Goal: Task Accomplishment & Management: Manage account settings

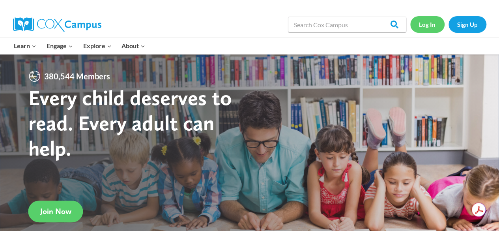
click at [433, 22] on link "Log In" at bounding box center [427, 24] width 34 height 16
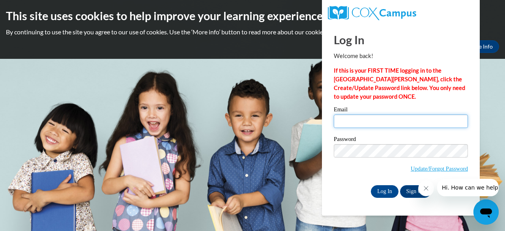
click at [378, 120] on input "Email" at bounding box center [401, 120] width 134 height 13
type input "[EMAIL_ADDRESS][DOMAIN_NAME]"
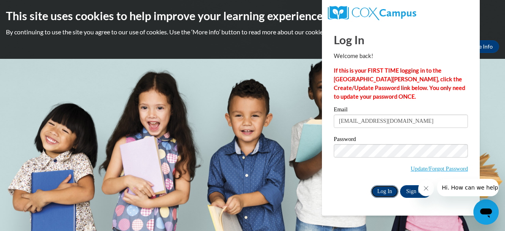
click at [383, 192] on input "Log In" at bounding box center [385, 191] width 28 height 13
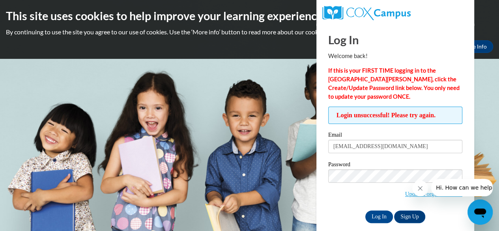
click at [420, 190] on icon "Close message from company" at bounding box center [420, 188] width 6 height 6
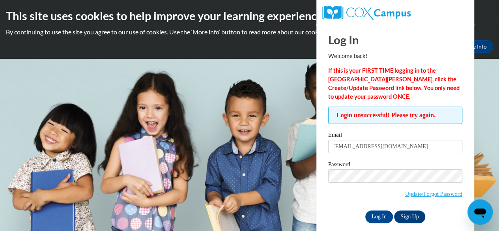
click at [365, 210] on input "Log In" at bounding box center [379, 216] width 28 height 13
click at [418, 191] on link "Update/Forgot Password" at bounding box center [433, 194] width 57 height 6
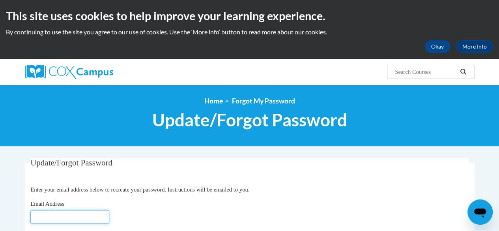
click at [94, 212] on input "Email Address" at bounding box center [69, 216] width 79 height 13
type input "[EMAIL_ADDRESS][DOMAIN_NAME]"
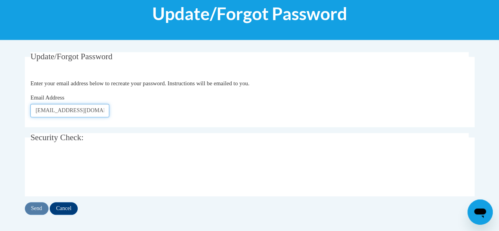
scroll to position [114, 0]
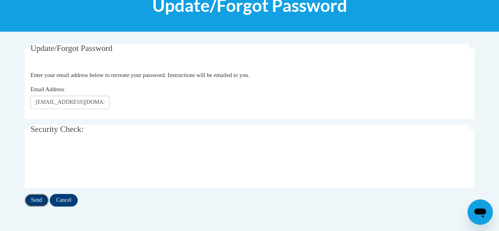
click at [32, 198] on input "Send" at bounding box center [37, 200] width 24 height 13
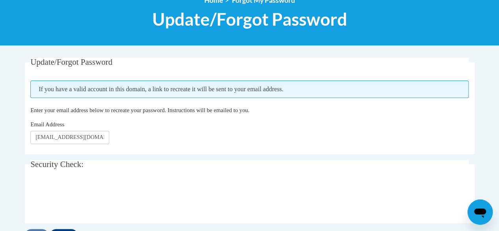
scroll to position [101, 0]
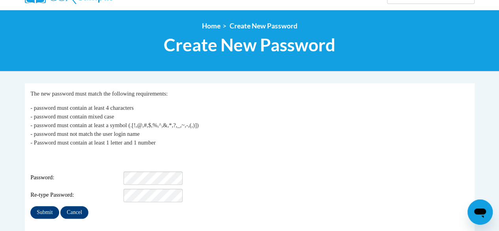
scroll to position [77, 0]
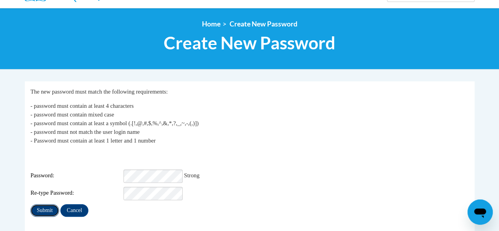
click at [51, 208] on input "Submit" at bounding box center [44, 210] width 28 height 13
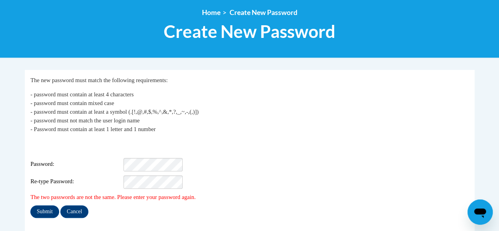
scroll to position [97, 0]
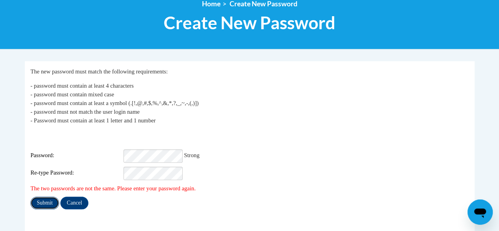
click at [45, 197] on input "Submit" at bounding box center [44, 203] width 28 height 13
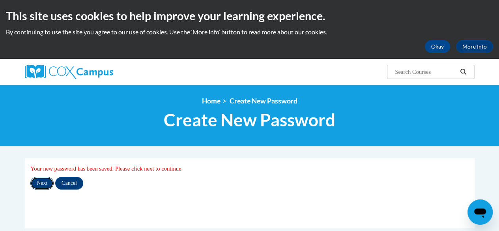
click at [39, 180] on input "Next" at bounding box center [41, 183] width 23 height 13
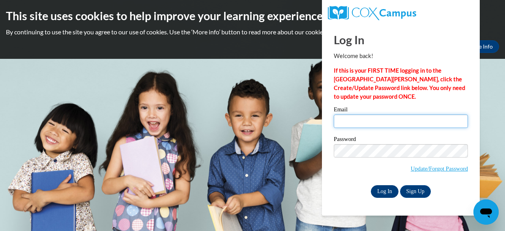
type input "[EMAIL_ADDRESS][DOMAIN_NAME]"
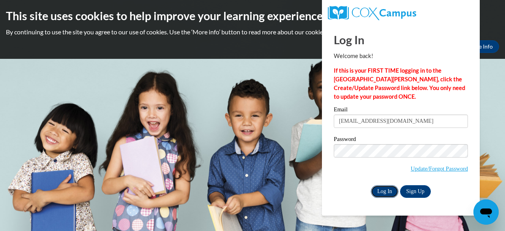
click at [385, 189] on input "Log In" at bounding box center [385, 191] width 28 height 13
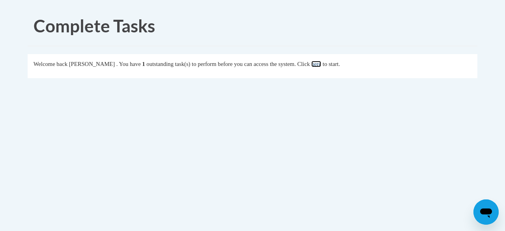
click at [321, 64] on link "here" at bounding box center [316, 64] width 10 height 6
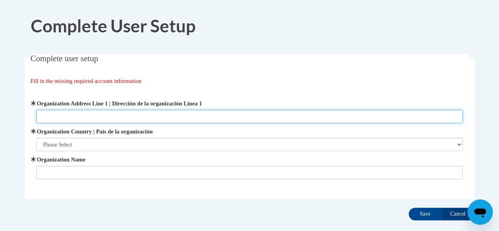
click at [318, 115] on input "Organization Address Line 1 | Dirección de la organización Línea 1" at bounding box center [249, 116] width 427 height 13
type input "433Peeple St."
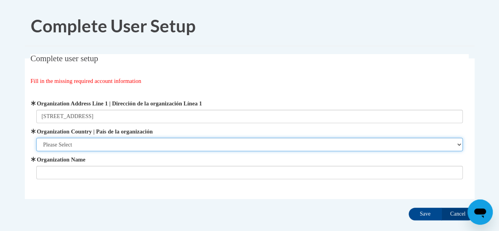
click at [459, 146] on select "Please Select United States | Estados Unidos Outside of the United States | Fue…" at bounding box center [249, 144] width 427 height 13
select select "ad49bcad-a171-4b2e-b99c-48b446064914"
click at [36, 138] on select "Please Select United States | Estados Unidos Outside of the United States | Fue…" at bounding box center [249, 144] width 427 height 13
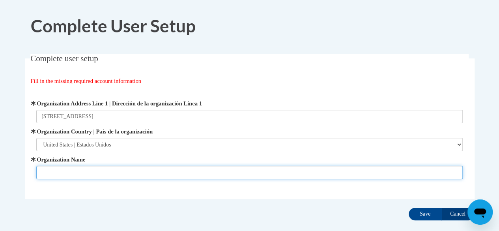
click at [281, 171] on input "Organization Name" at bounding box center [249, 172] width 427 height 13
type input "YMCA Early Learning Center"
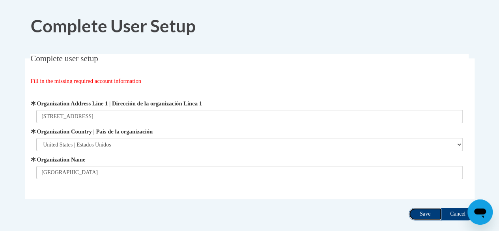
click at [419, 212] on input "Save" at bounding box center [425, 214] width 33 height 13
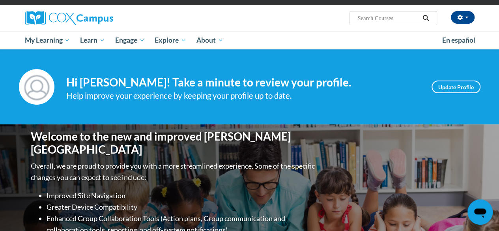
scroll to position [48, 0]
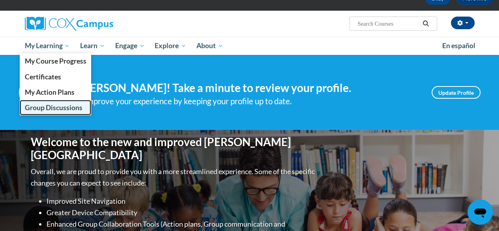
click at [43, 106] on span "Group Discussions" at bounding box center [53, 107] width 58 height 8
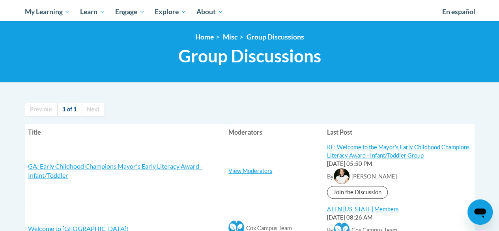
scroll to position [87, 0]
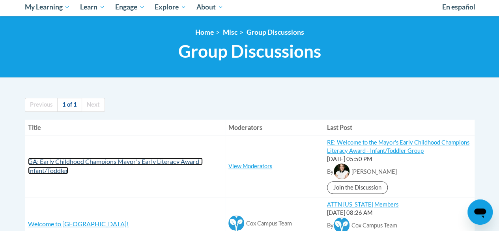
click at [184, 161] on span "GA: Early Childhood Champions Mayor's Early Literacy Award - Infant/Toddler" at bounding box center [115, 165] width 175 height 17
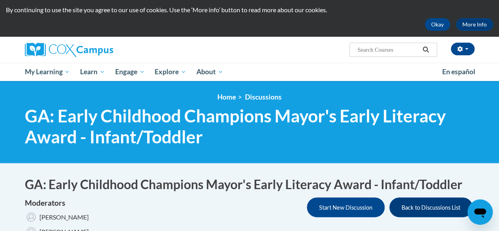
scroll to position [4, 0]
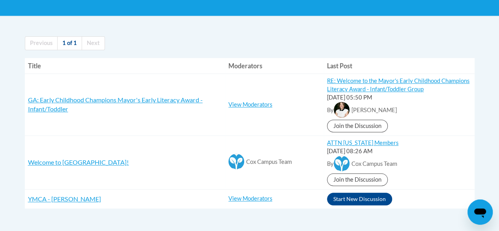
scroll to position [149, 0]
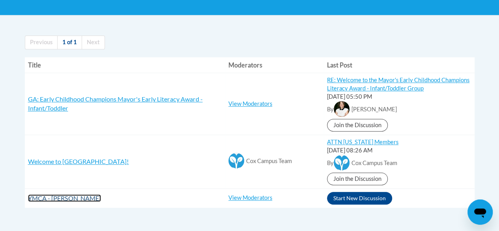
click at [58, 198] on span "YMCA - [PERSON_NAME]" at bounding box center [64, 197] width 73 height 7
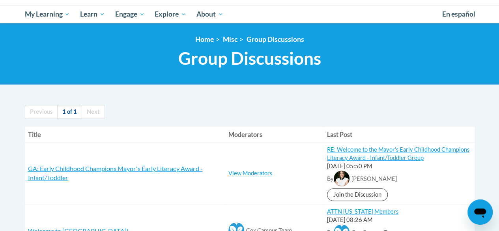
scroll to position [82, 0]
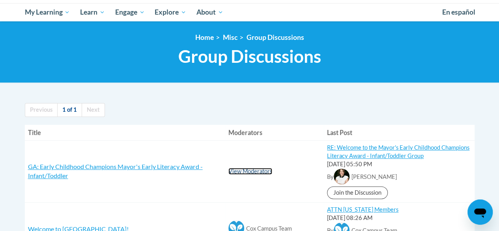
click at [241, 173] on link "View Moderators" at bounding box center [251, 171] width 44 height 7
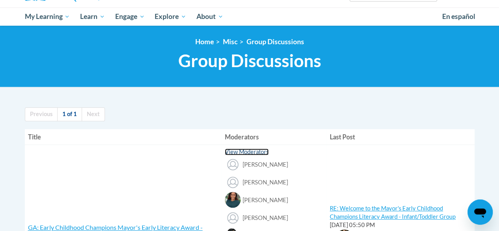
scroll to position [12, 0]
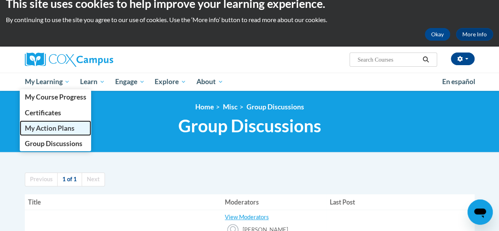
click at [48, 125] on span "My Action Plans" at bounding box center [49, 128] width 50 height 8
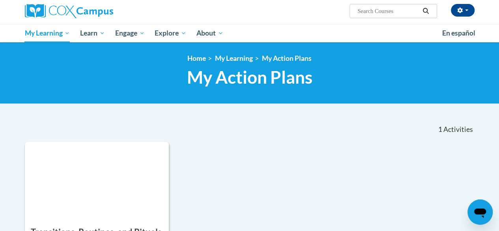
scroll to position [9, 0]
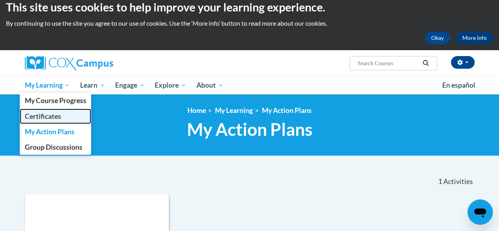
click at [53, 111] on link "Certificates" at bounding box center [56, 116] width 72 height 15
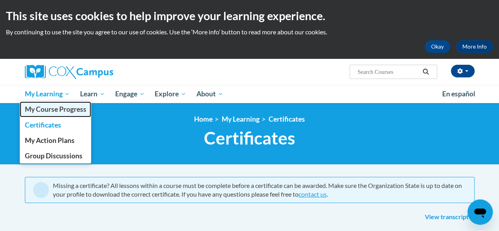
click at [51, 106] on span "My Course Progress" at bounding box center [55, 109] width 62 height 8
